Goal: Find specific page/section: Find specific page/section

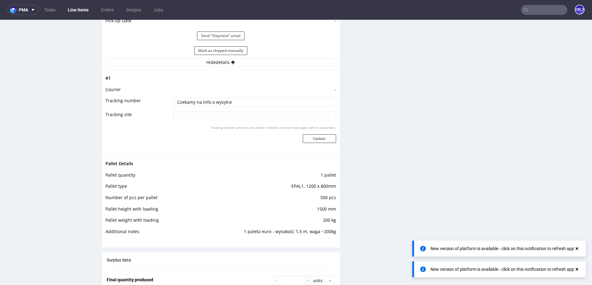
scroll to position [310, 0]
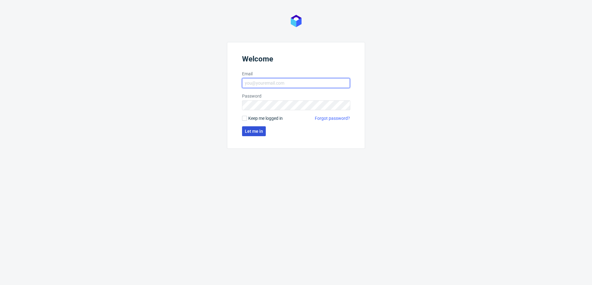
type input "[EMAIL_ADDRESS][DOMAIN_NAME]"
click at [262, 132] on span "Let me in" at bounding box center [254, 131] width 18 height 4
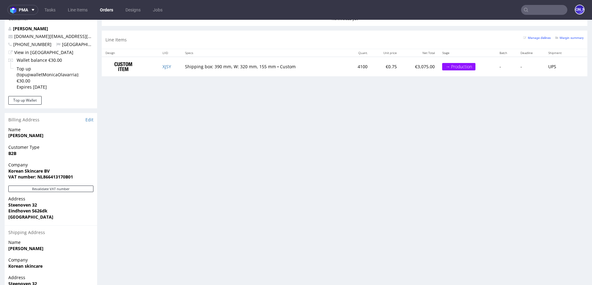
scroll to position [310, 0]
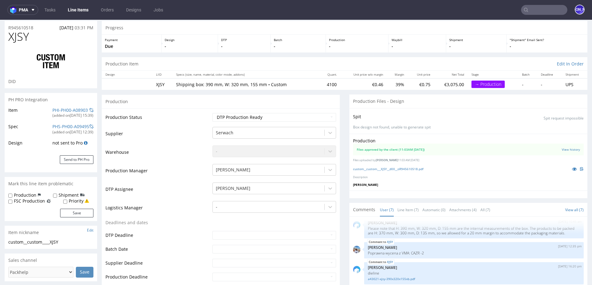
scroll to position [17, 0]
